Goal: Task Accomplishment & Management: Check status

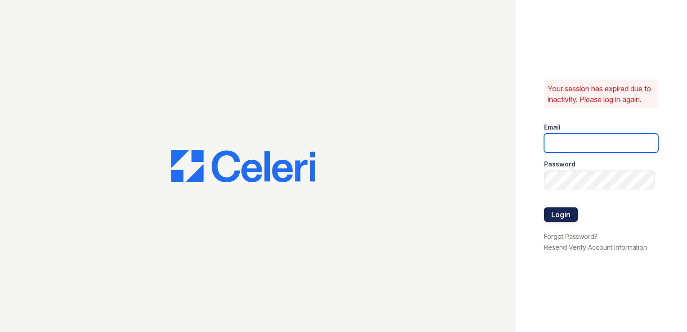
type input "[DOMAIN_NAME][EMAIL_ADDRESS][DOMAIN_NAME]"
click at [560, 222] on button "Login" at bounding box center [561, 214] width 34 height 14
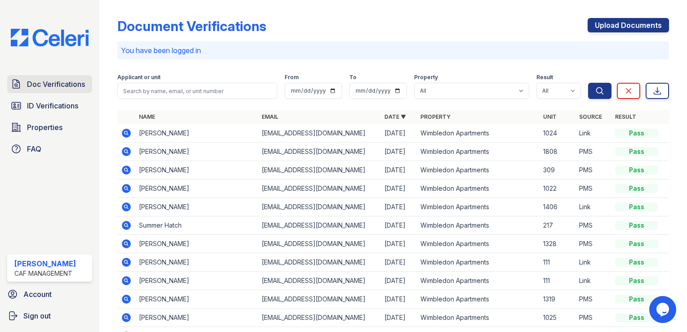
click at [47, 80] on span "Doc Verifications" at bounding box center [56, 84] width 58 height 11
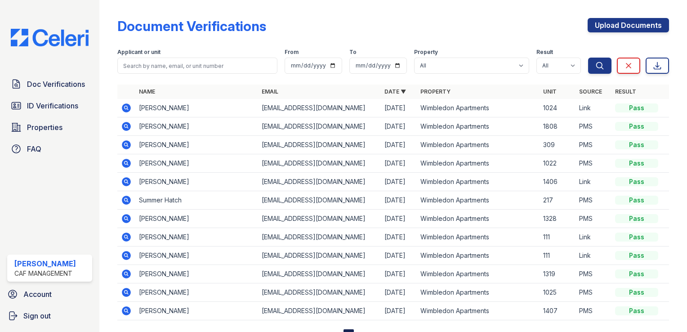
click at [128, 109] on icon at bounding box center [126, 107] width 9 height 9
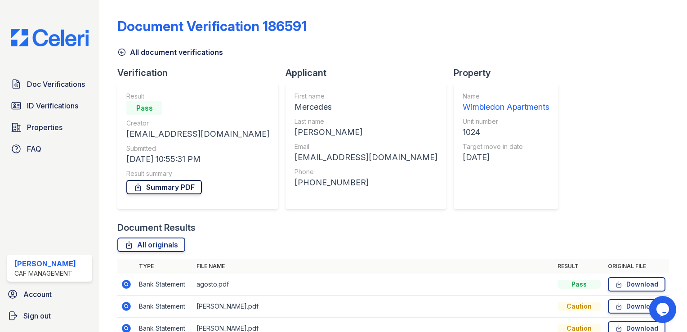
click at [176, 184] on link "Summary PDF" at bounding box center [164, 187] width 76 height 14
click at [122, 284] on icon at bounding box center [126, 284] width 9 height 9
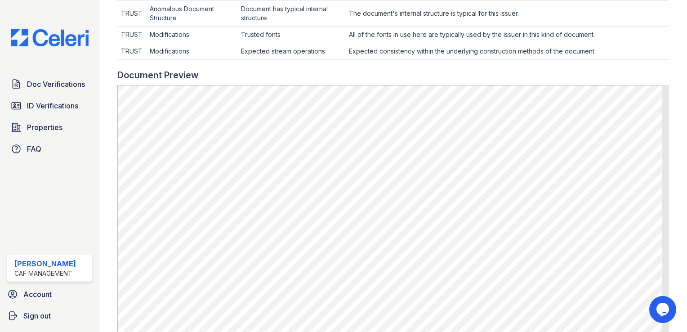
scroll to position [475, 0]
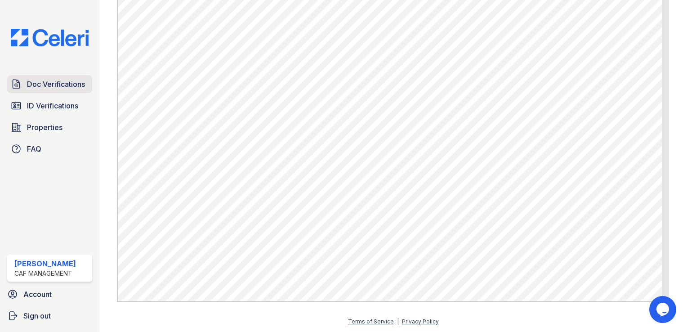
click at [55, 83] on span "Doc Verifications" at bounding box center [56, 84] width 58 height 11
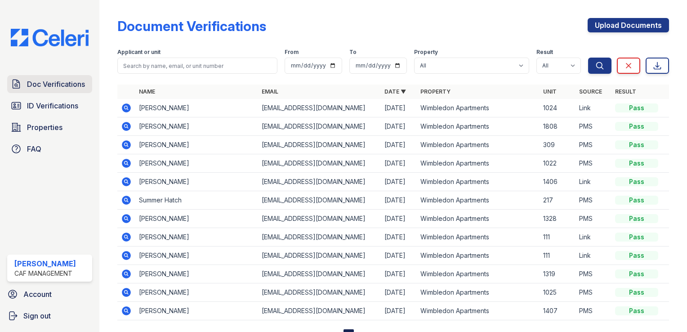
click at [51, 83] on span "Doc Verifications" at bounding box center [56, 84] width 58 height 11
